Goal: Find specific page/section: Find specific page/section

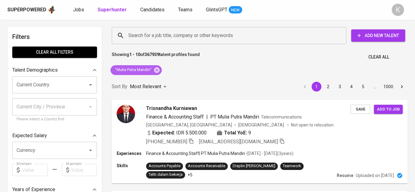
click at [157, 72] on icon at bounding box center [157, 70] width 6 height 6
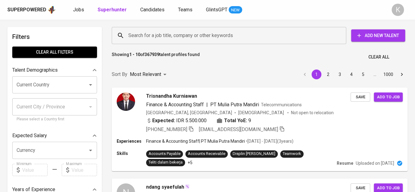
click at [156, 32] on input "Search for a job title, company or other keywords" at bounding box center [230, 36] width 207 height 12
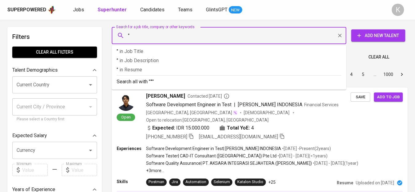
paste input "satoria pharma"
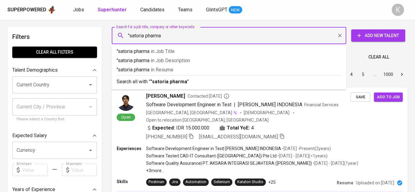
type input ""satoria pharma""
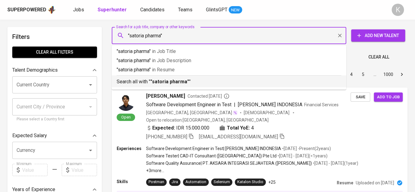
click at [180, 80] on b ""satoria pharma"" at bounding box center [169, 82] width 39 height 6
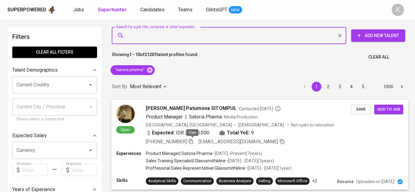
click at [192, 141] on icon "button" at bounding box center [191, 142] width 6 height 6
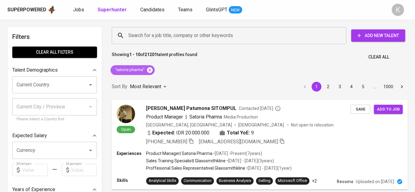
click at [150, 67] on icon at bounding box center [149, 70] width 7 height 7
